Goal: Find specific page/section: Find specific page/section

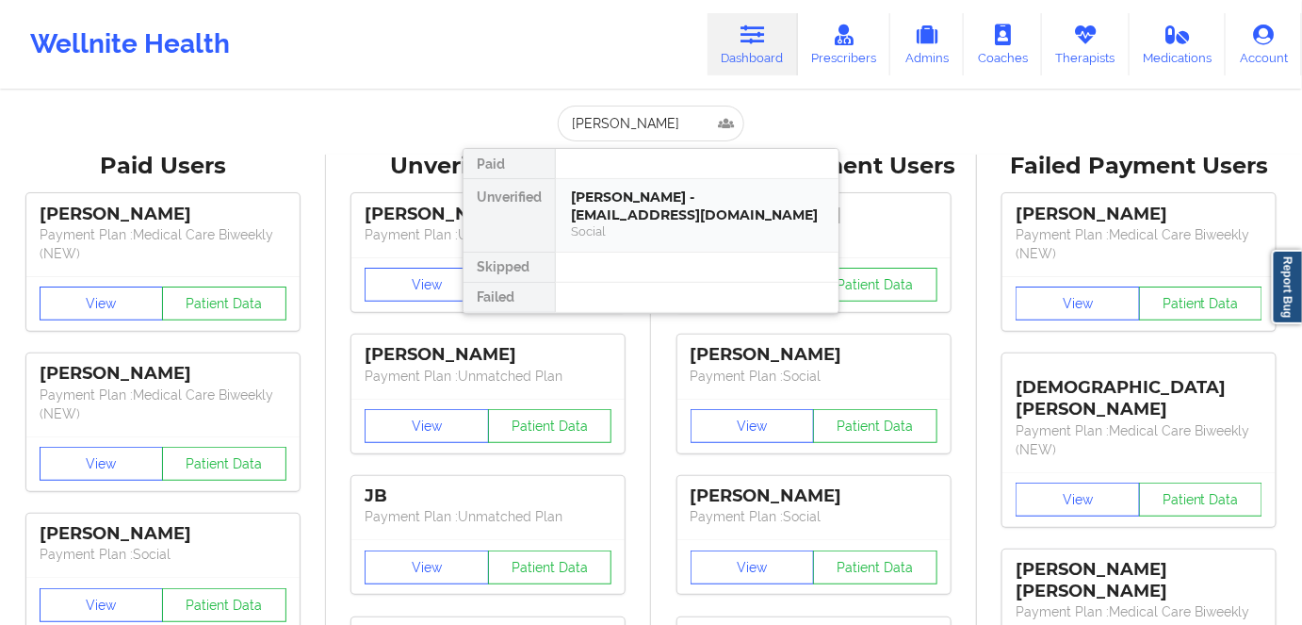
click at [665, 212] on div "[PERSON_NAME] - [EMAIL_ADDRESS][DOMAIN_NAME]" at bounding box center [697, 205] width 252 height 35
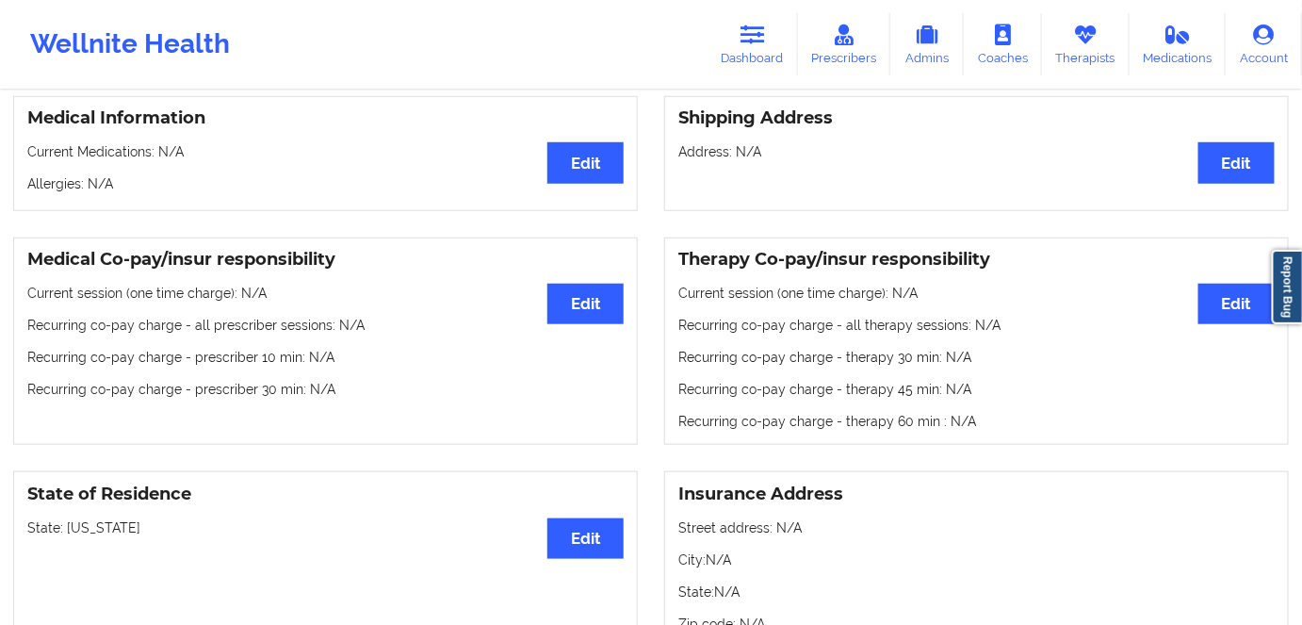
scroll to position [428, 0]
drag, startPoint x: 154, startPoint y: 516, endPoint x: 122, endPoint y: 355, distance: 164.2
click at [68, 512] on div "State of Residence Edit State: [US_STATE]" at bounding box center [325, 558] width 625 height 176
copy p "[US_STATE]"
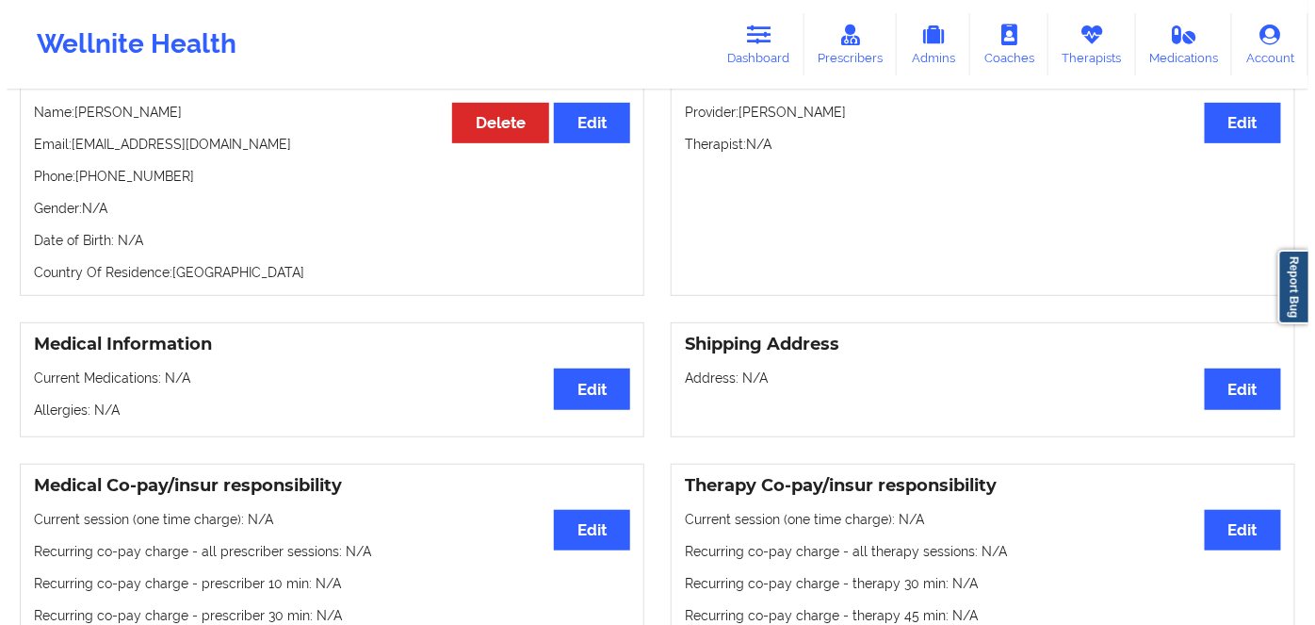
scroll to position [0, 0]
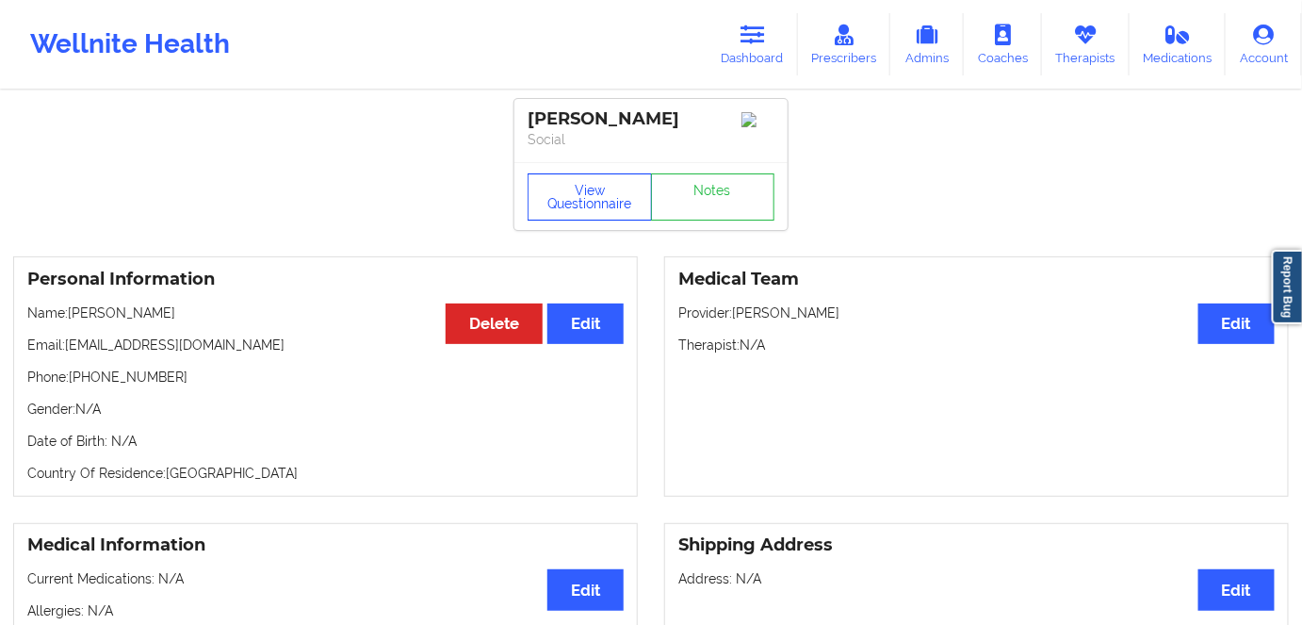
click at [600, 199] on button "View Questionnaire" at bounding box center [590, 196] width 124 height 47
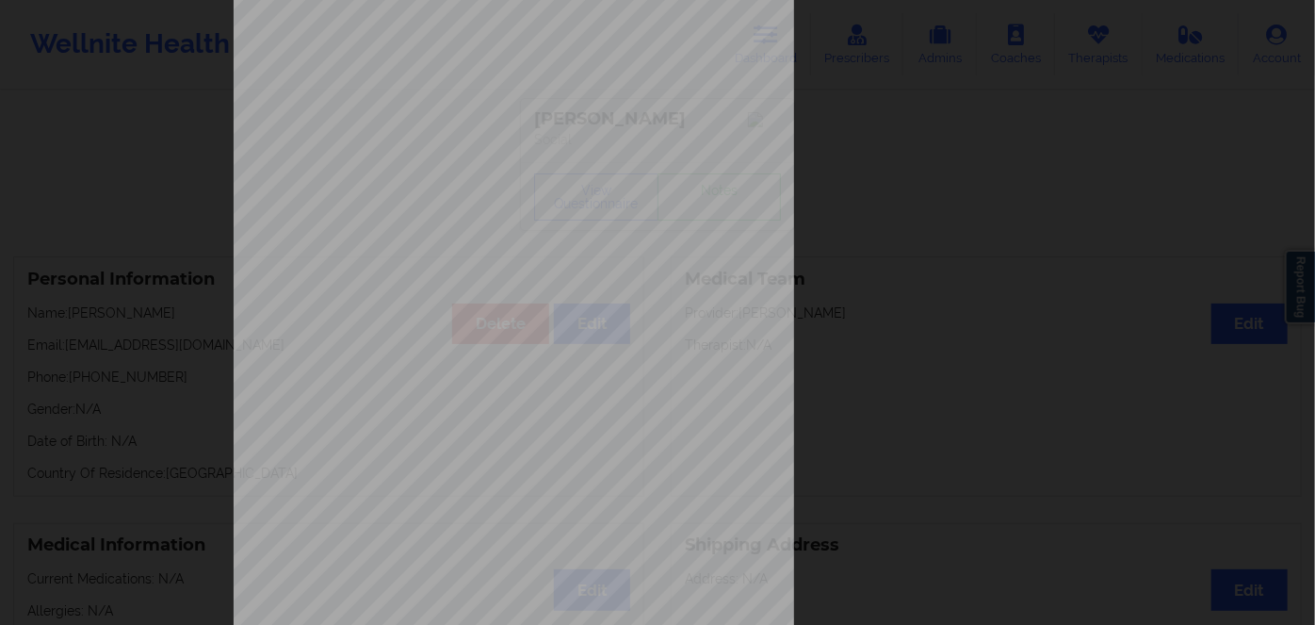
scroll to position [273, 0]
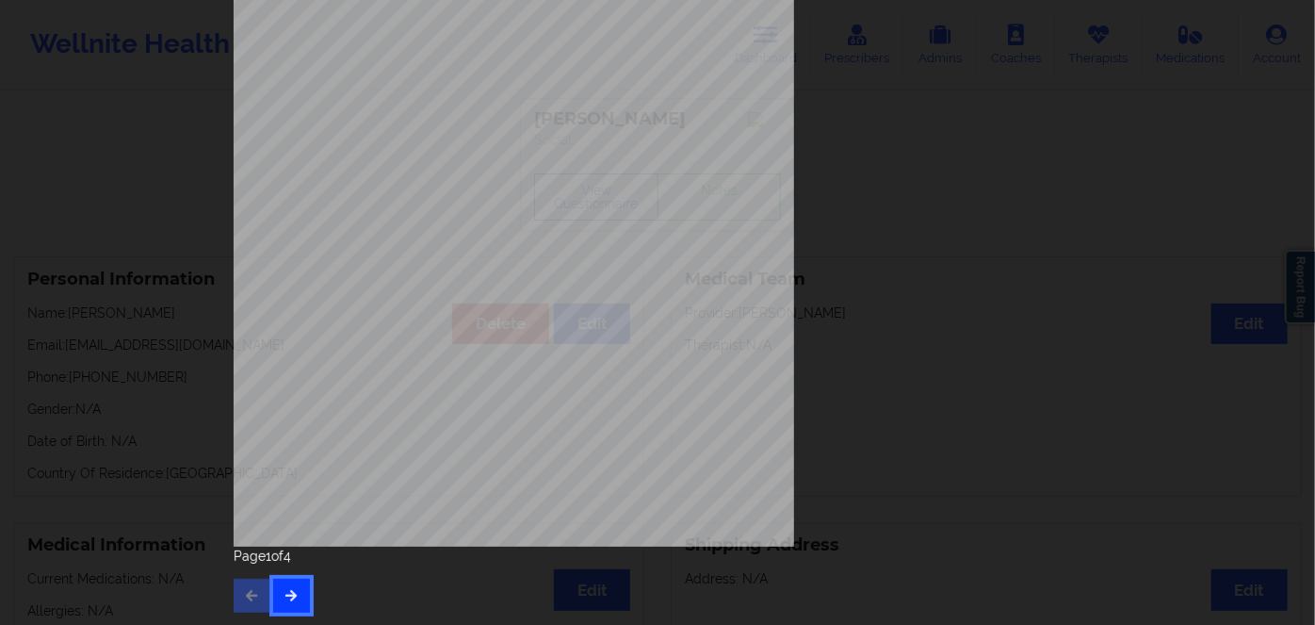
click at [298, 593] on button "button" at bounding box center [291, 595] width 37 height 34
drag, startPoint x: 288, startPoint y: 592, endPoint x: 298, endPoint y: 563, distance: 29.8
click at [288, 591] on icon "button" at bounding box center [292, 594] width 16 height 11
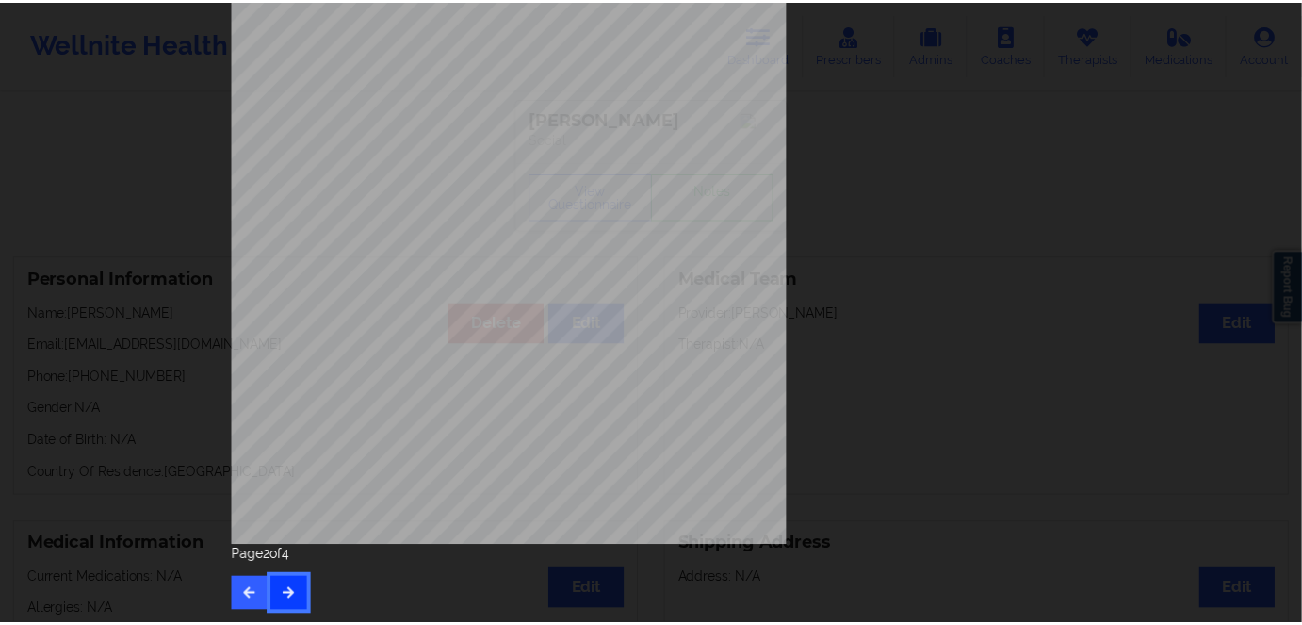
scroll to position [0, 0]
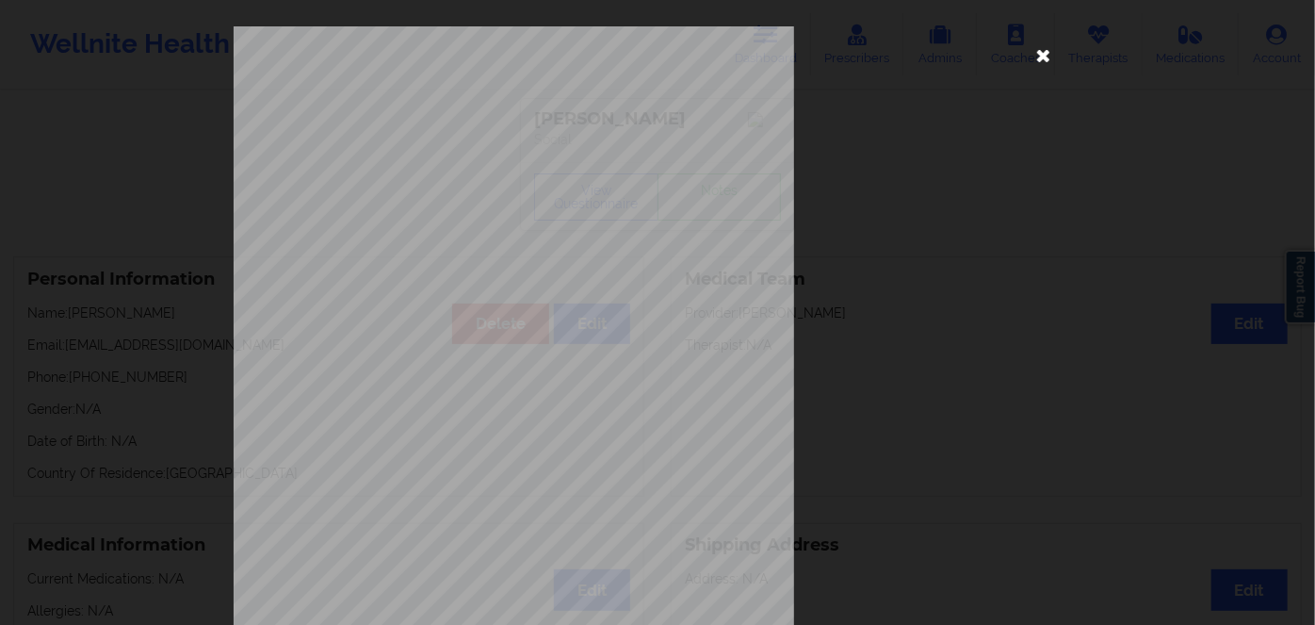
drag, startPoint x: 1040, startPoint y: 52, endPoint x: 894, endPoint y: 13, distance: 151.0
click at [1038, 52] on icon at bounding box center [1044, 55] width 30 height 30
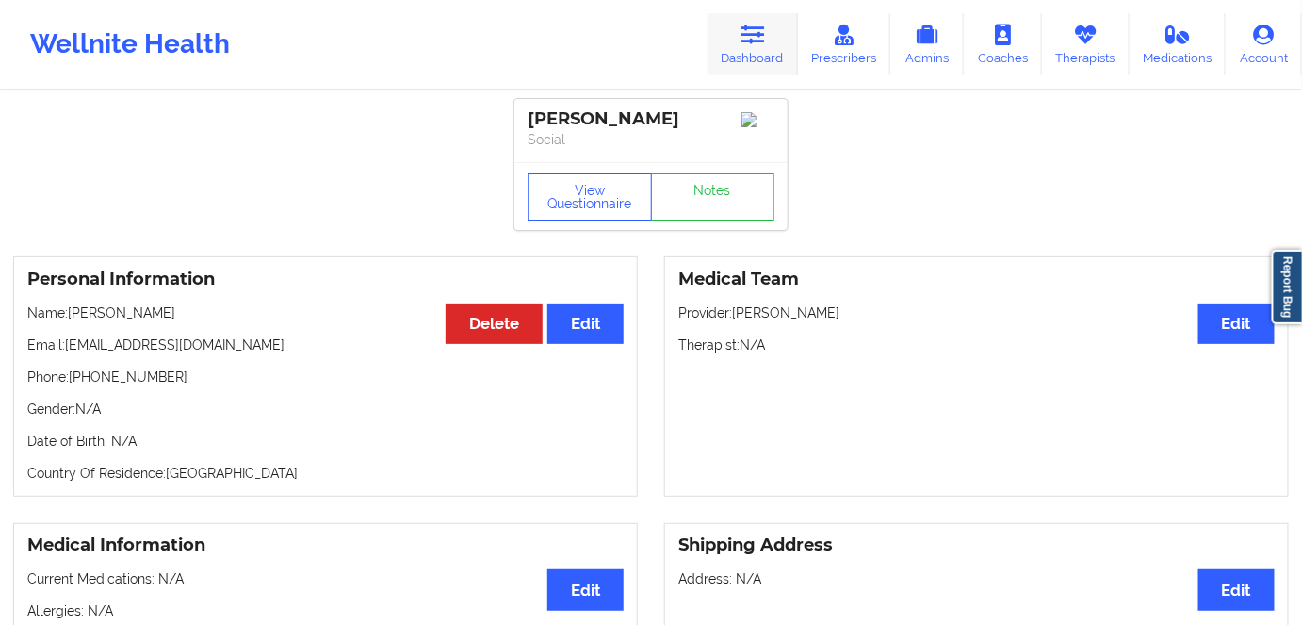
click at [748, 48] on link "Dashboard" at bounding box center [753, 44] width 90 height 62
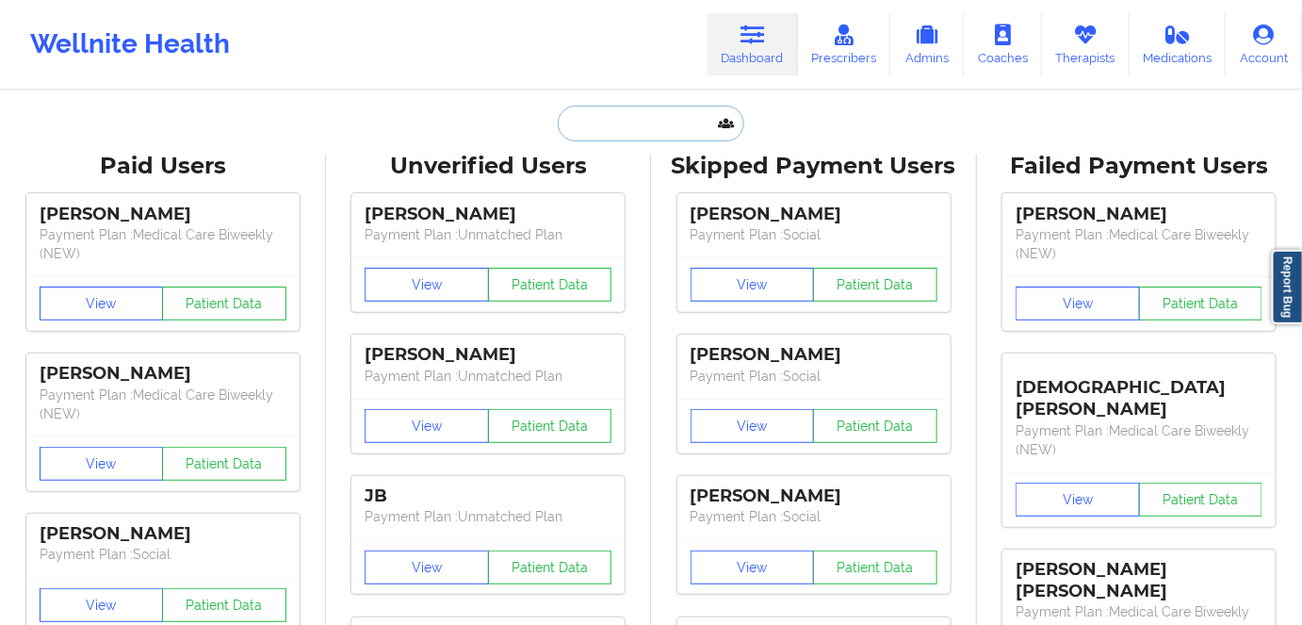
click at [618, 118] on input "text" at bounding box center [651, 124] width 187 height 36
paste input "[PERSON_NAME]"
type input "[PERSON_NAME]"
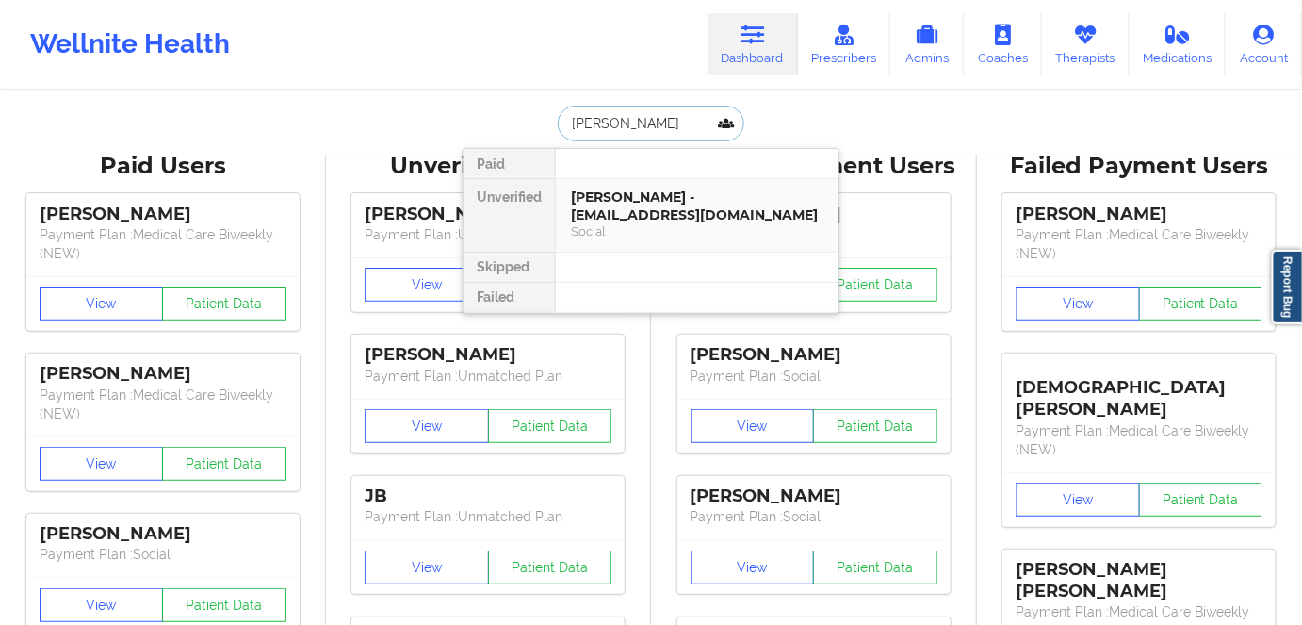
click at [687, 214] on div "[PERSON_NAME] - [EMAIL_ADDRESS][DOMAIN_NAME]" at bounding box center [697, 205] width 252 height 35
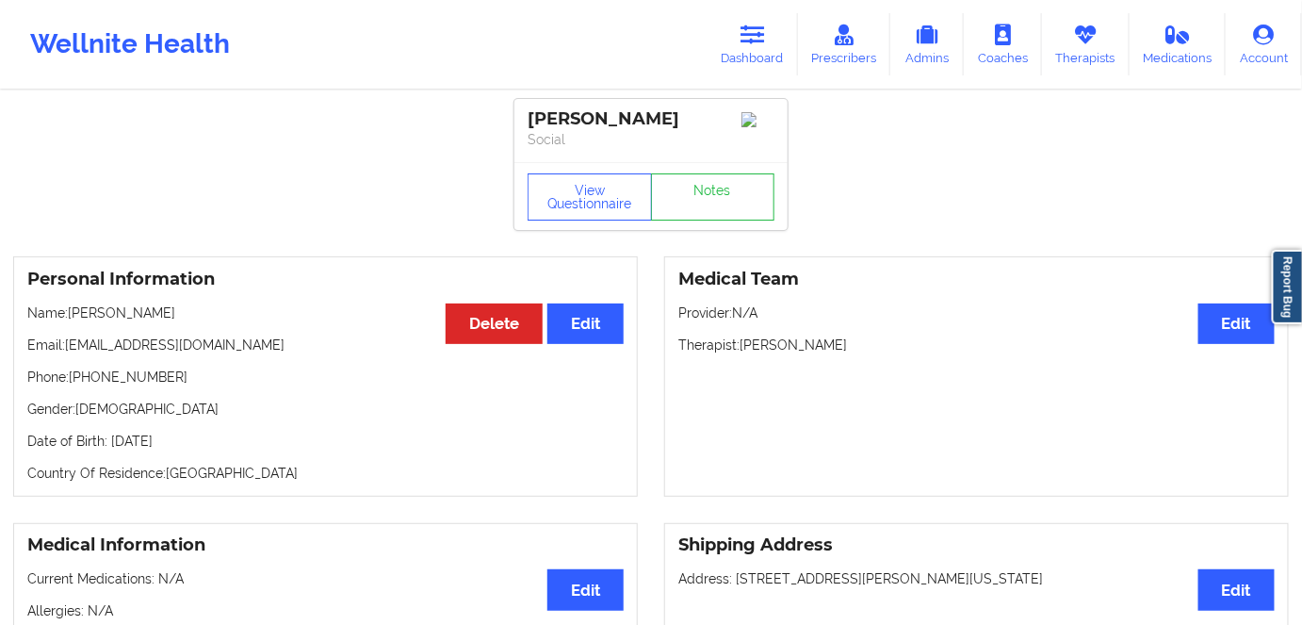
click at [734, 7] on div "Wellnite Health Dashboard Prescribers Admins Coaches Therapists Medications Acc…" at bounding box center [651, 44] width 1302 height 75
click at [751, 36] on icon at bounding box center [752, 34] width 24 height 21
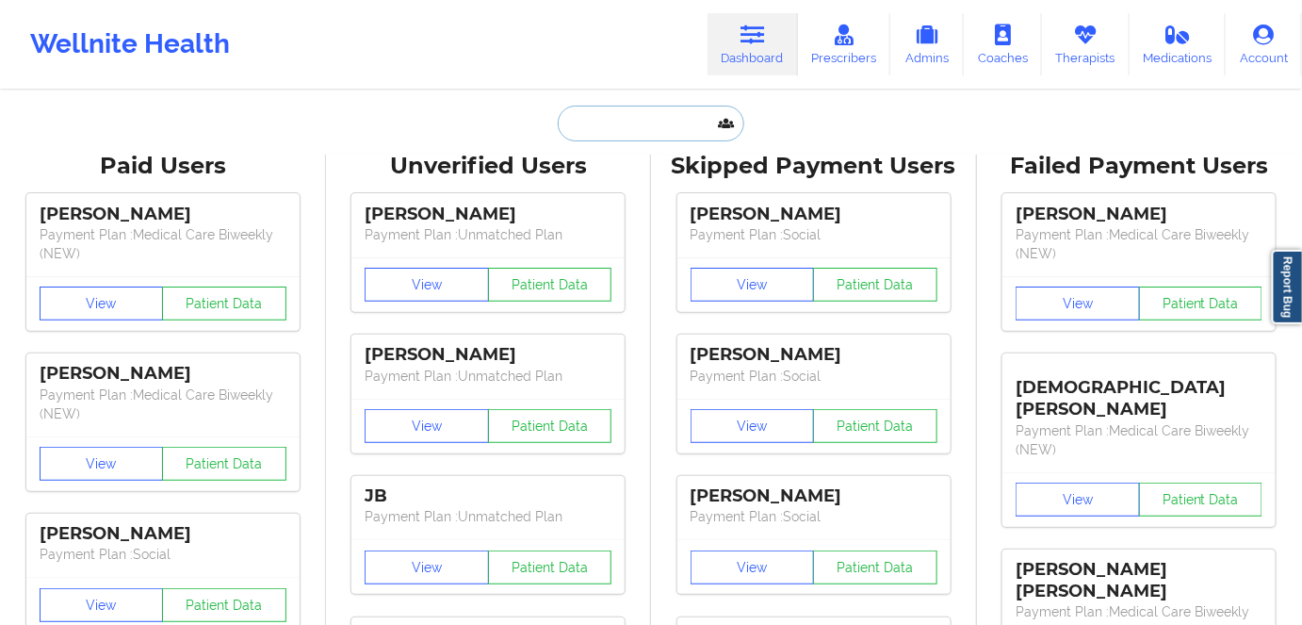
click at [642, 113] on input "text" at bounding box center [651, 124] width 187 height 36
paste input "[PERSON_NAME]"
type input "[PERSON_NAME]"
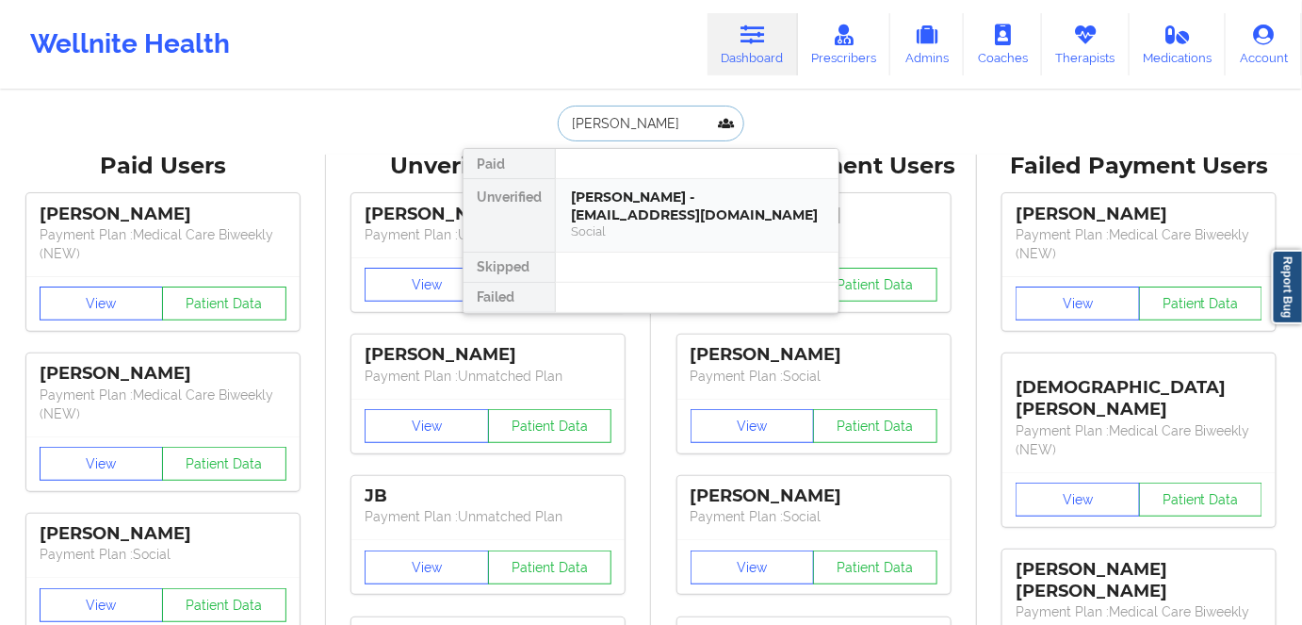
click at [647, 198] on div "[PERSON_NAME] - [EMAIL_ADDRESS][DOMAIN_NAME]" at bounding box center [697, 205] width 252 height 35
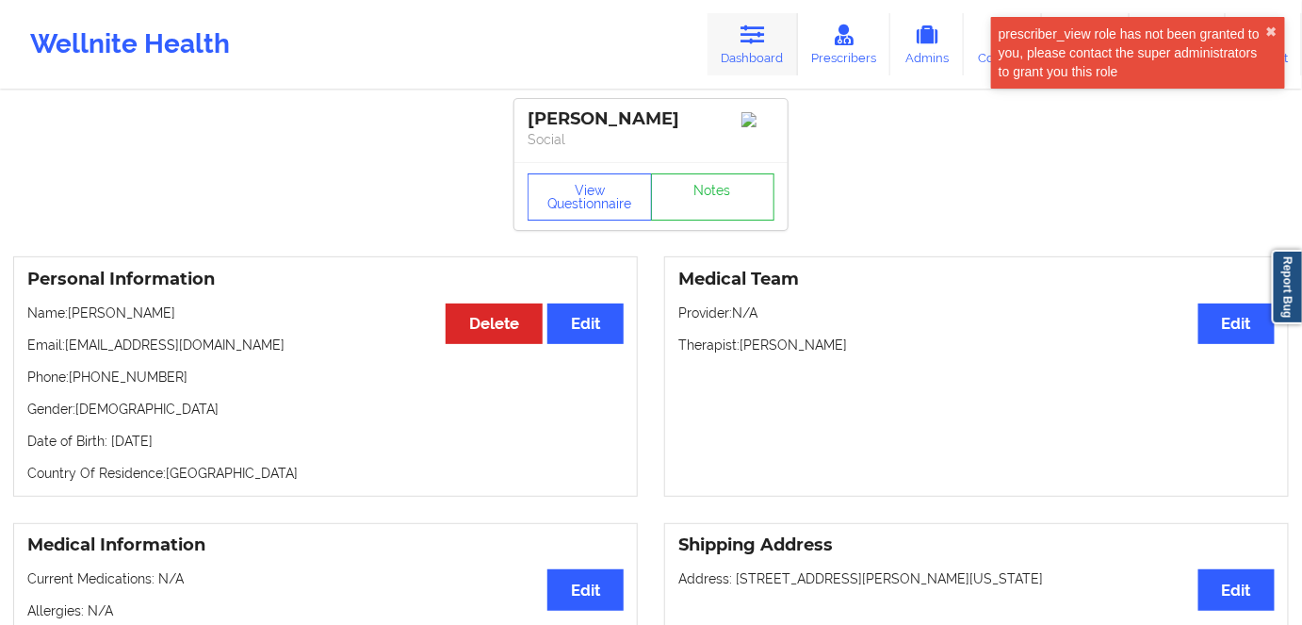
click at [756, 32] on icon at bounding box center [752, 34] width 24 height 21
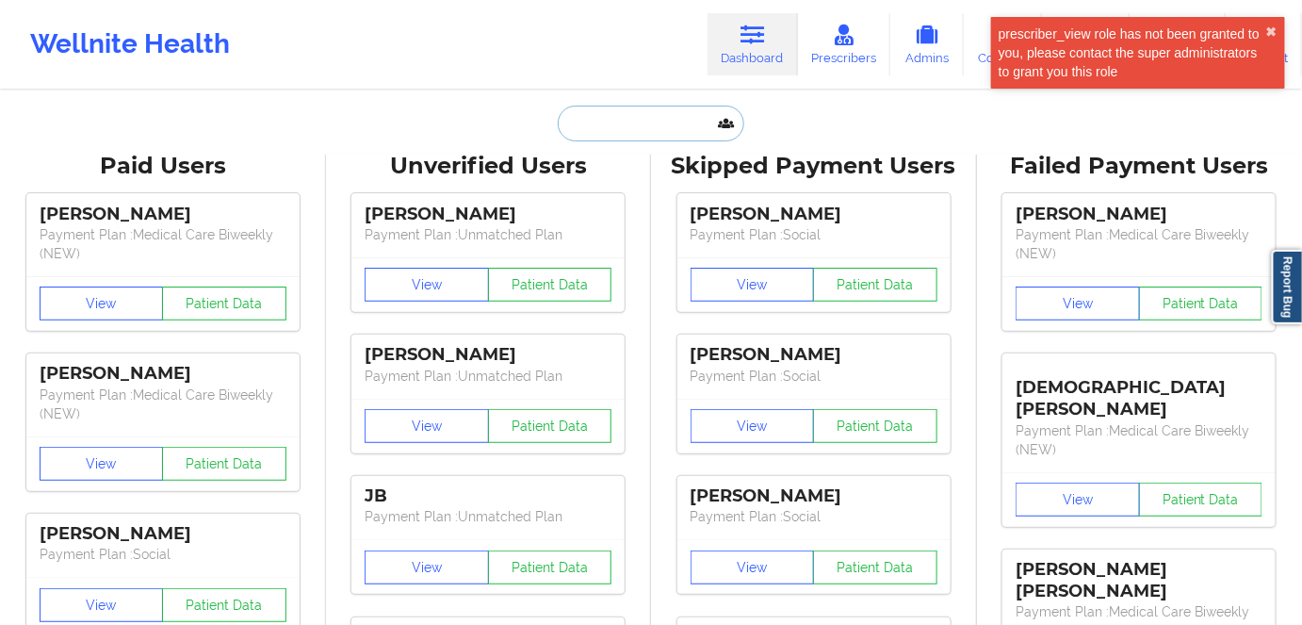
click at [635, 133] on input "text" at bounding box center [651, 124] width 187 height 36
paste input "[PERSON_NAME]"
type input "[PERSON_NAME]"
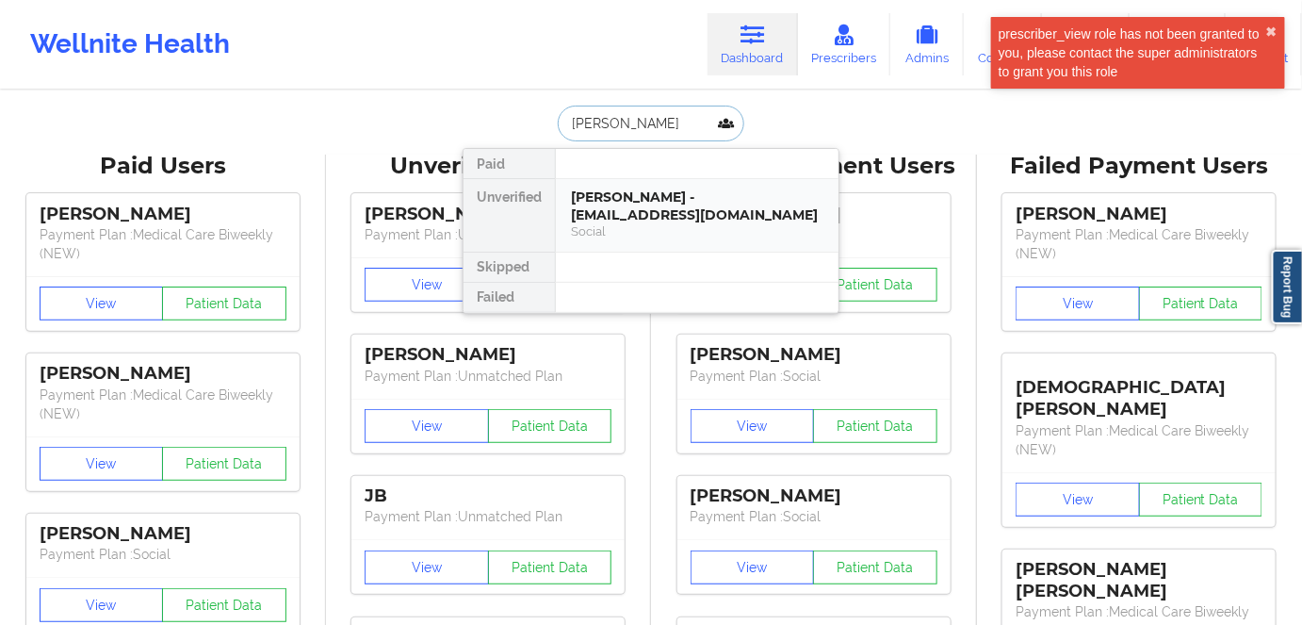
click at [625, 216] on div "[PERSON_NAME] - [EMAIL_ADDRESS][DOMAIN_NAME]" at bounding box center [697, 205] width 252 height 35
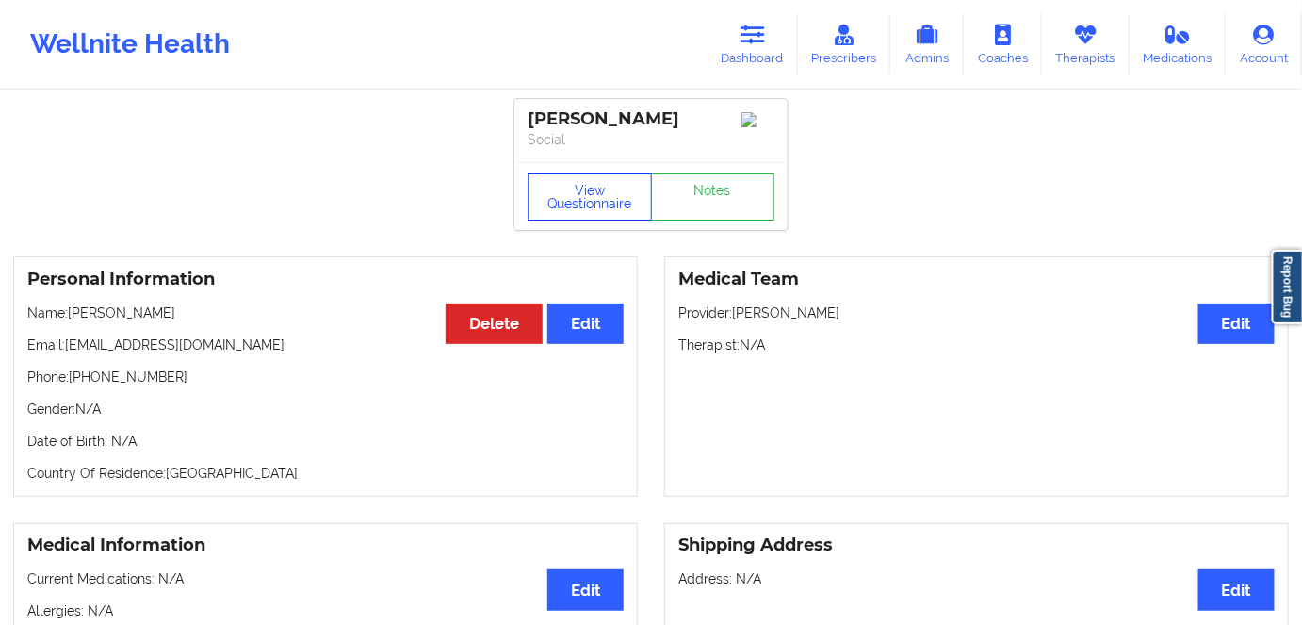
click at [567, 205] on button "View Questionnaire" at bounding box center [590, 196] width 124 height 47
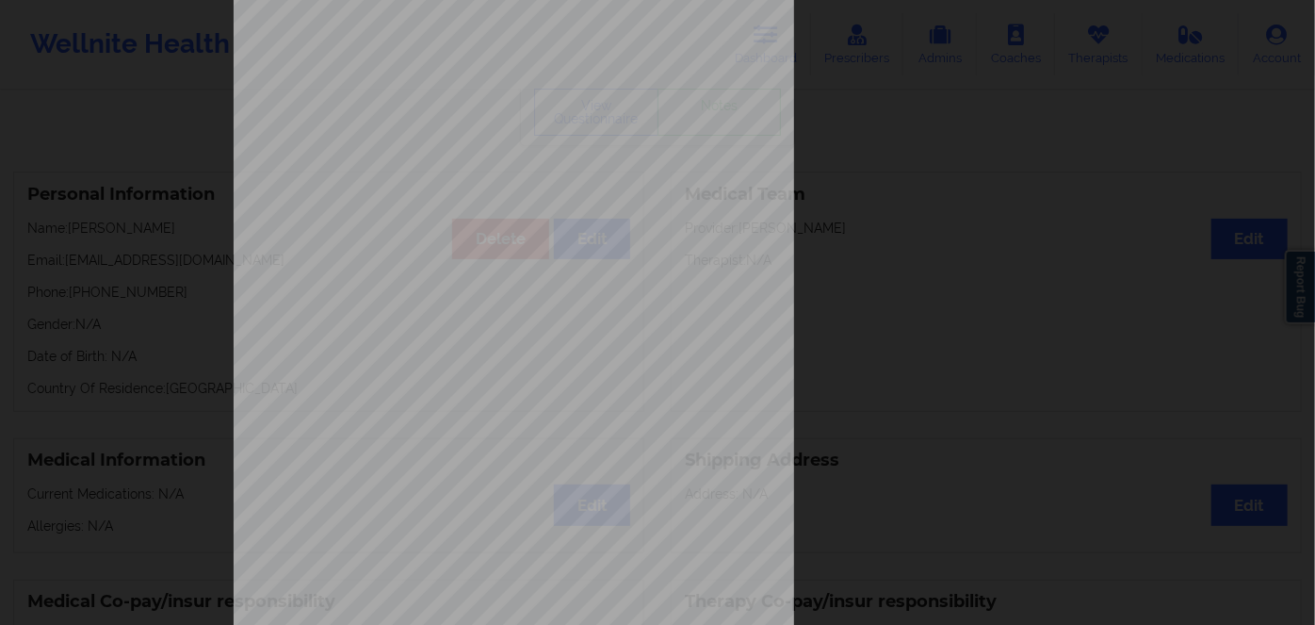
scroll to position [273, 0]
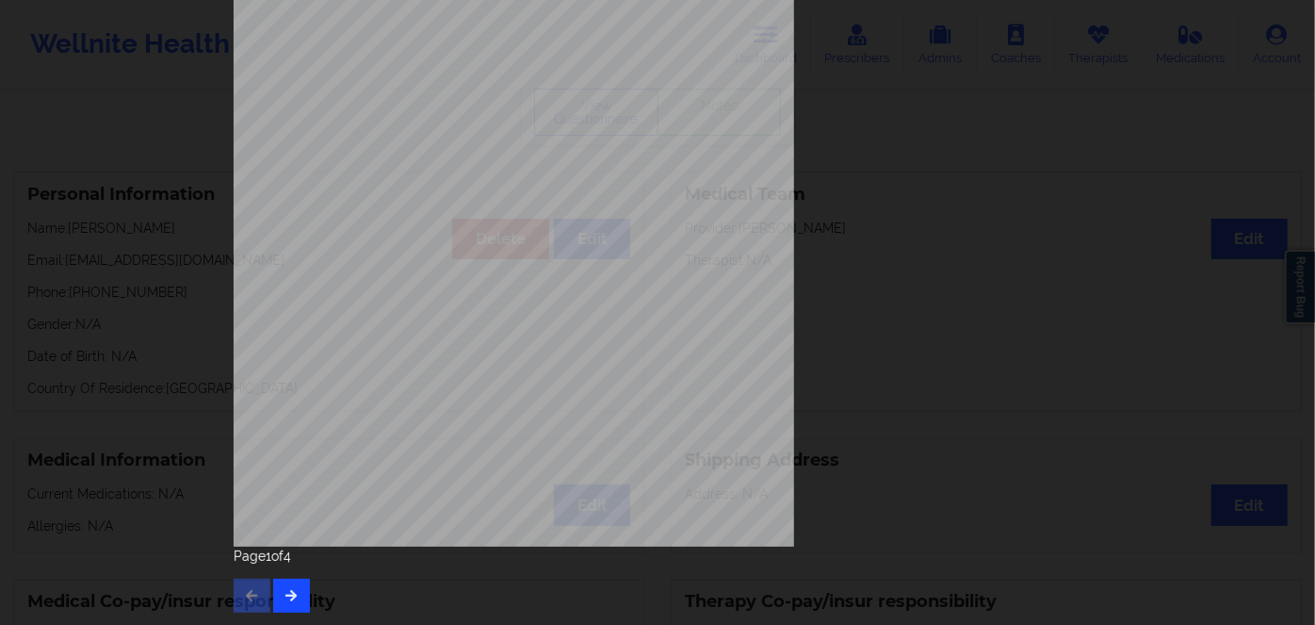
drag, startPoint x: 303, startPoint y: 571, endPoint x: 284, endPoint y: 579, distance: 21.5
click at [296, 576] on div "Page 1 of 4" at bounding box center [658, 579] width 848 height 66
click at [280, 585] on button "button" at bounding box center [291, 595] width 37 height 34
click at [284, 592] on icon "button" at bounding box center [292, 594] width 16 height 11
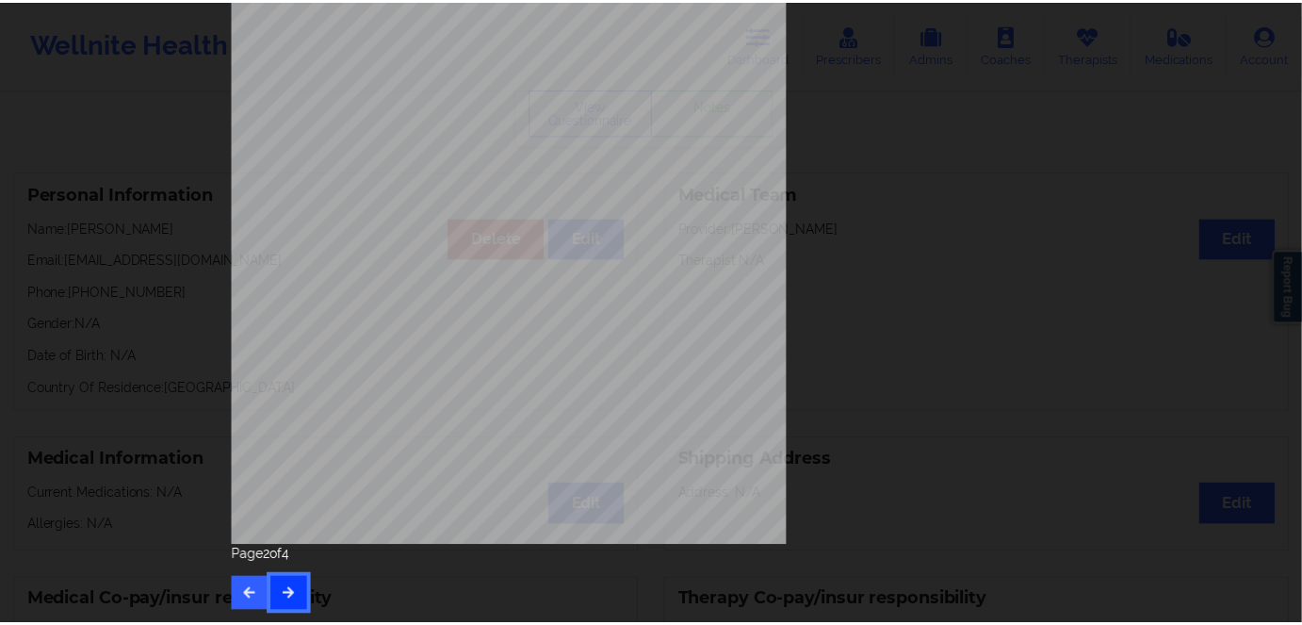
scroll to position [0, 0]
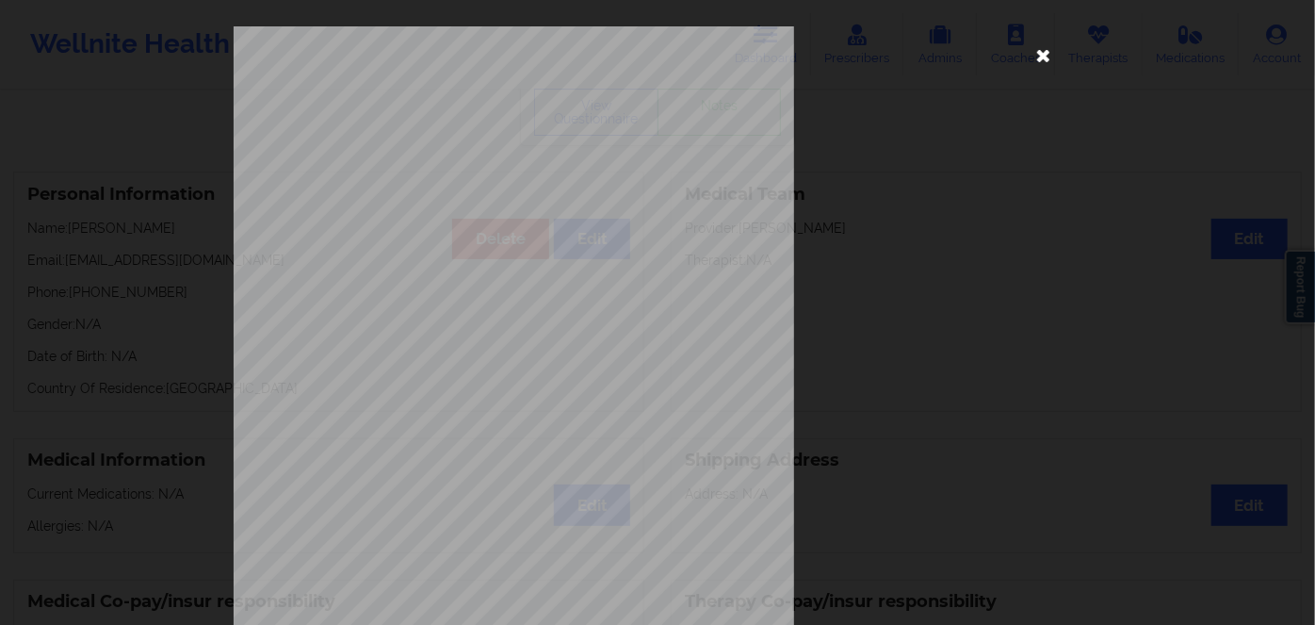
click at [1046, 58] on icon at bounding box center [1044, 55] width 30 height 30
